Goal: Book appointment/travel/reservation

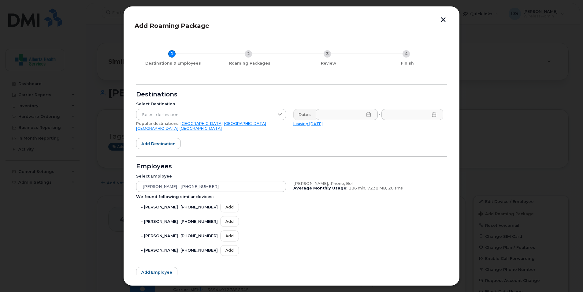
scroll to position [92, 0]
click at [182, 123] on link "[GEOGRAPHIC_DATA]" at bounding box center [202, 123] width 42 height 5
click at [364, 114] on input "text" at bounding box center [347, 114] width 62 height 11
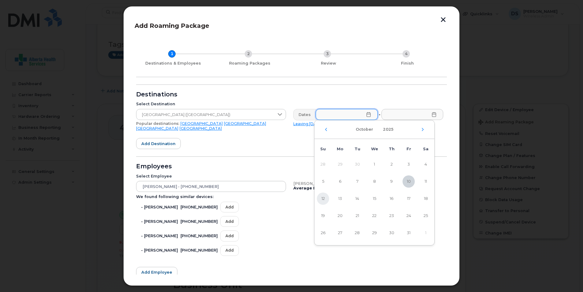
click at [324, 199] on span "12" at bounding box center [323, 199] width 12 height 12
type input "[DATE]"
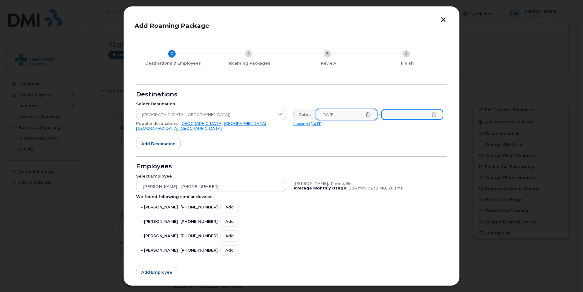
click at [394, 116] on input "text" at bounding box center [412, 114] width 62 height 11
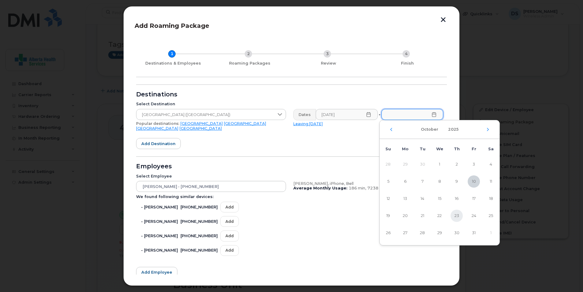
click at [459, 215] on span "23" at bounding box center [457, 216] width 12 height 12
type input "[DATE]"
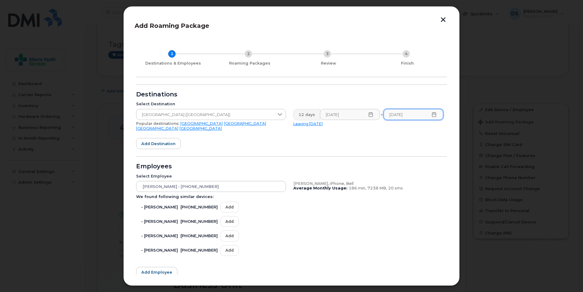
click at [443, 19] on button "button" at bounding box center [443, 20] width 9 height 6
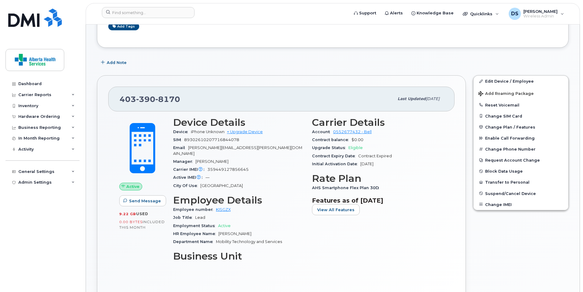
scroll to position [153, 0]
